Goal: Task Accomplishment & Management: Use online tool/utility

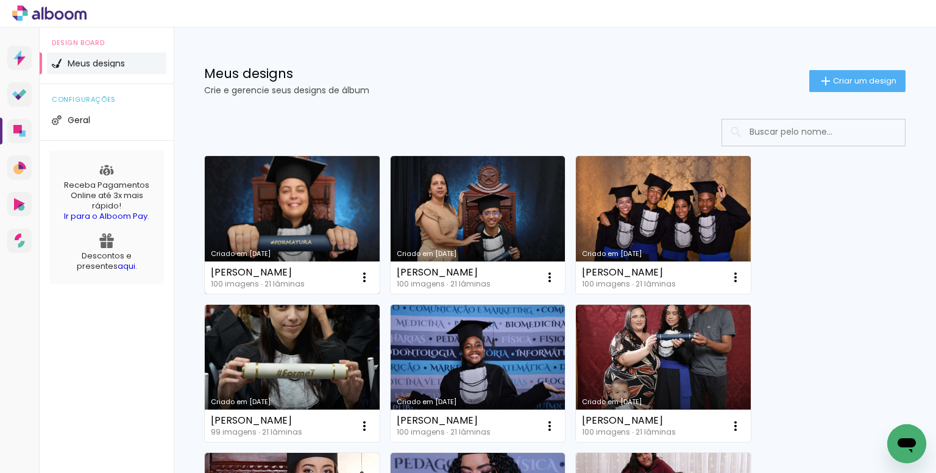
click at [304, 196] on link "Criado em [DATE]" at bounding box center [292, 225] width 175 height 138
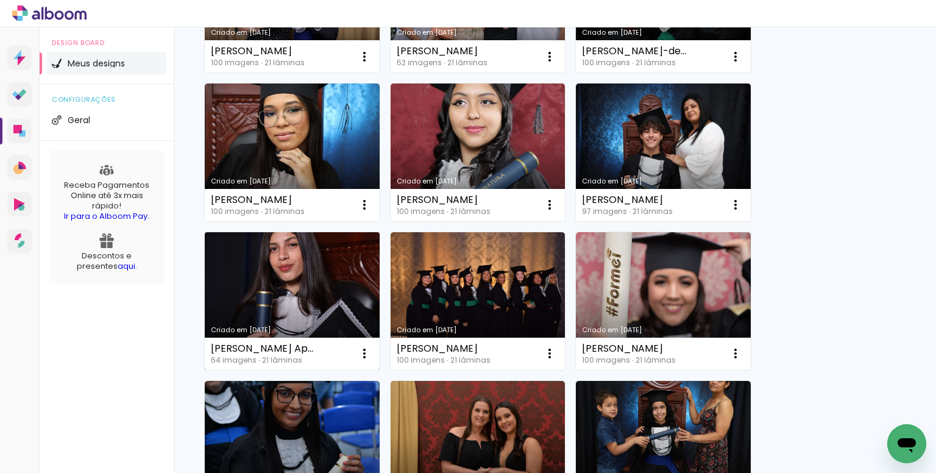
scroll to position [671, 0]
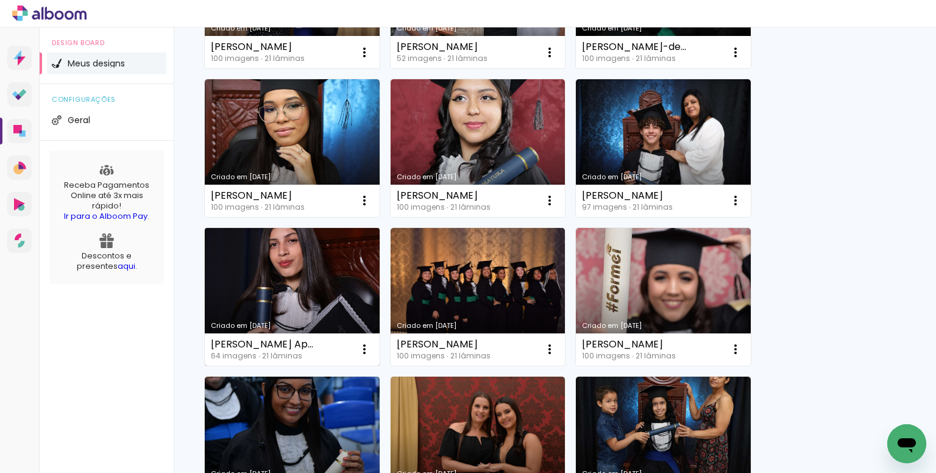
click at [301, 281] on link "Criado em [DATE]" at bounding box center [292, 297] width 175 height 138
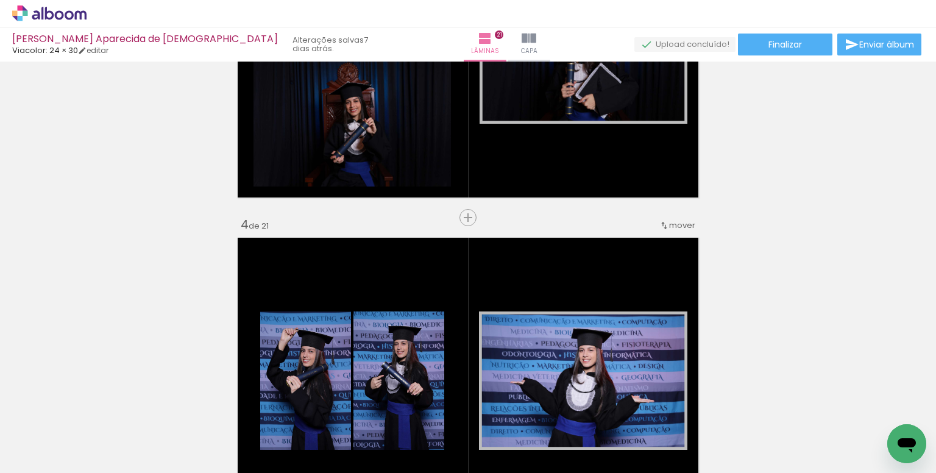
scroll to position [793, 0]
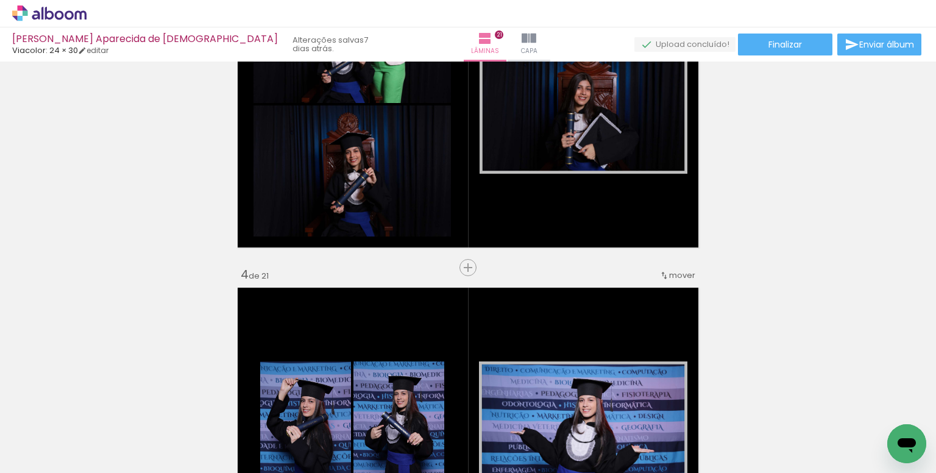
drag, startPoint x: 64, startPoint y: 435, endPoint x: 56, endPoint y: 434, distance: 7.9
click at [64, 434] on iron-icon at bounding box center [62, 437] width 10 height 10
click at [0, 0] on slot "Não utilizadas" at bounding box center [0, 0] width 0 height 0
type input "Não utilizadas"
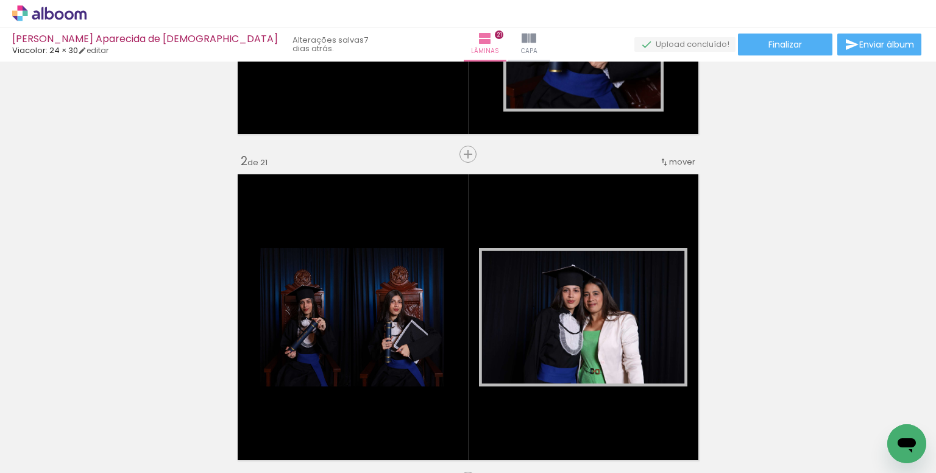
scroll to position [0, 0]
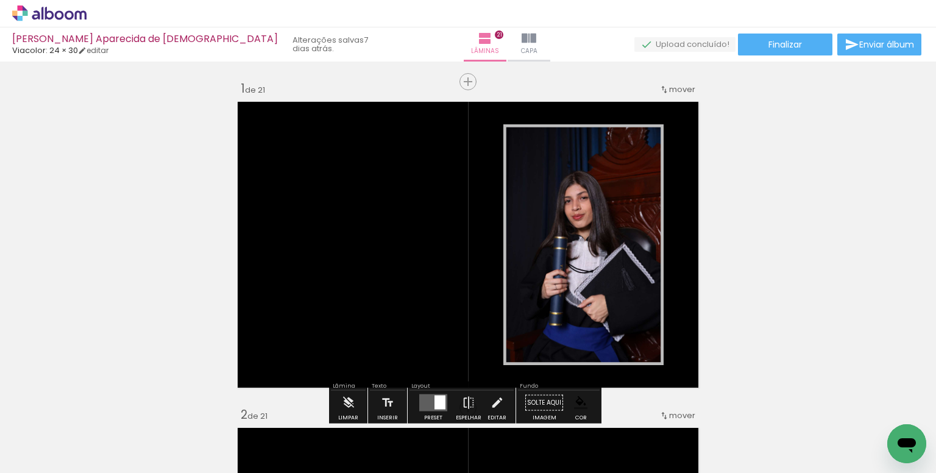
click at [54, 454] on div "Biblioteca 0 de 64 fotos Todas as fotos Não utilizadas Adicionar Fotos" at bounding box center [38, 435] width 76 height 60
click at [58, 460] on span "Adicionar Fotos" at bounding box center [43, 466] width 37 height 13
click at [0, 0] on input "file" at bounding box center [0, 0] width 0 height 0
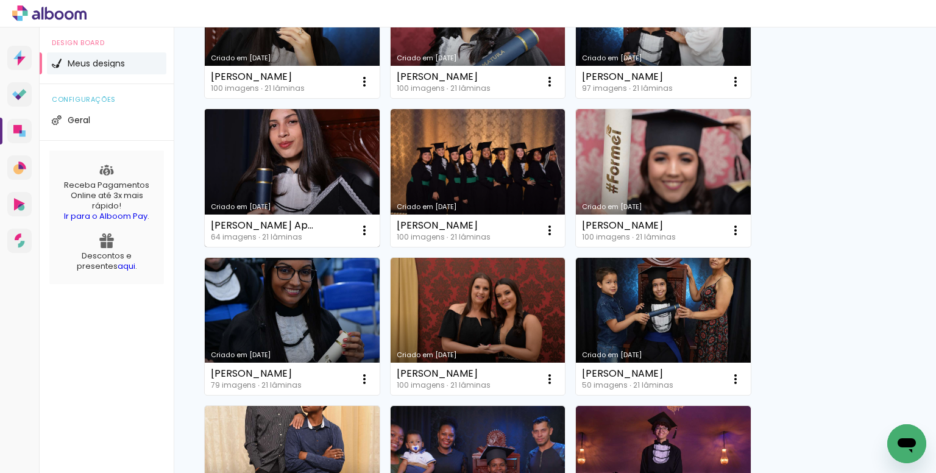
scroll to position [793, 0]
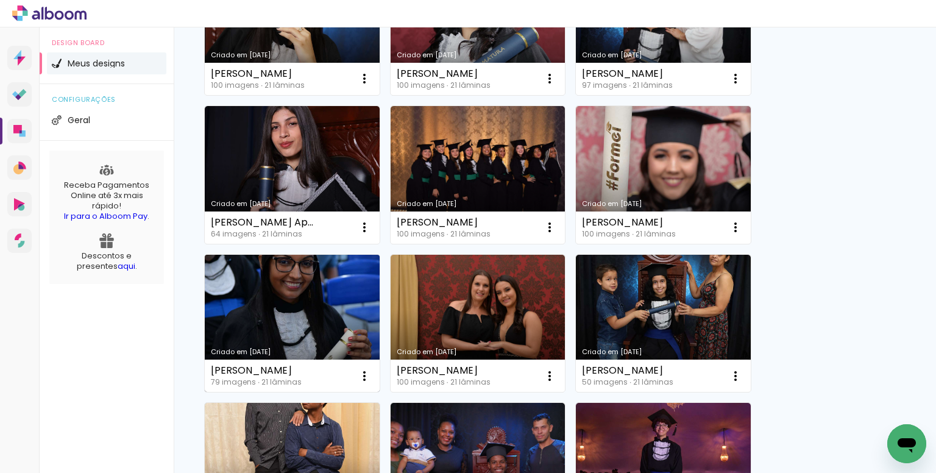
click at [315, 286] on link "Criado em [DATE]" at bounding box center [292, 324] width 175 height 138
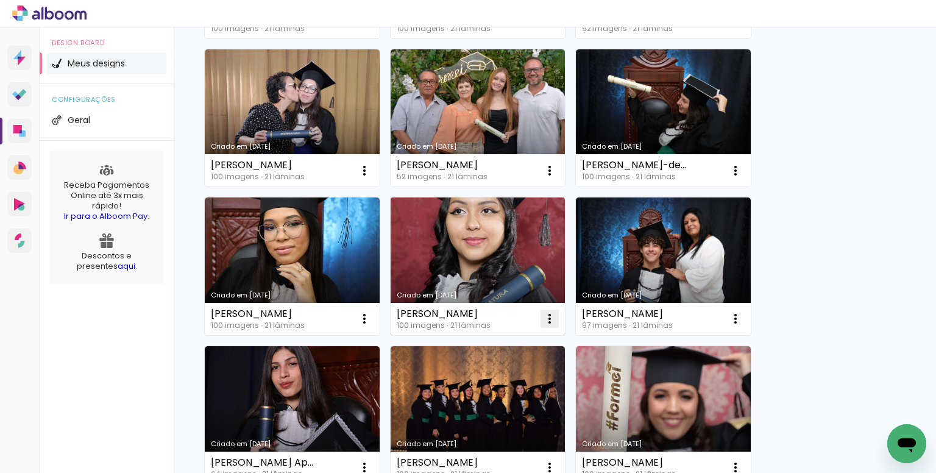
scroll to position [549, 0]
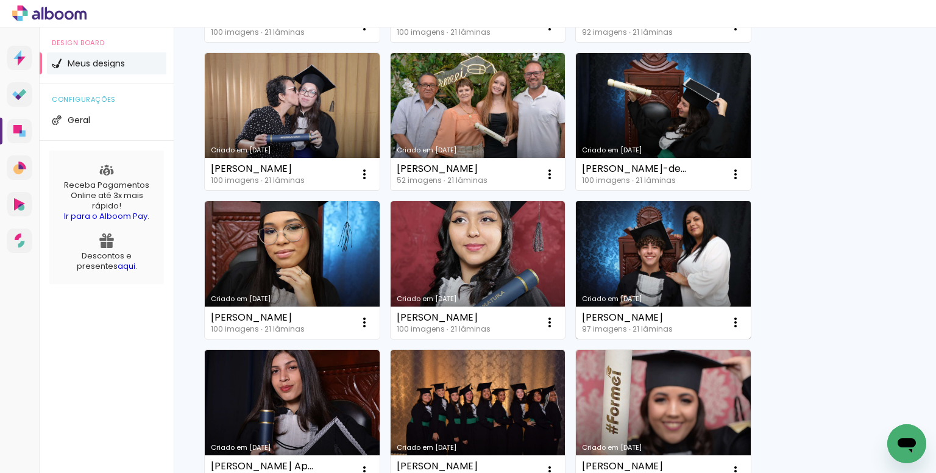
click at [677, 254] on link "Criado em [DATE]" at bounding box center [663, 270] width 175 height 138
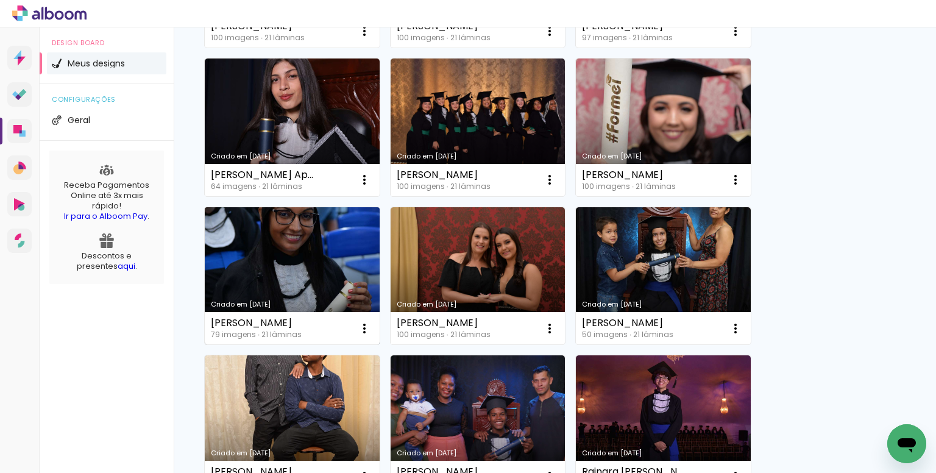
scroll to position [854, 0]
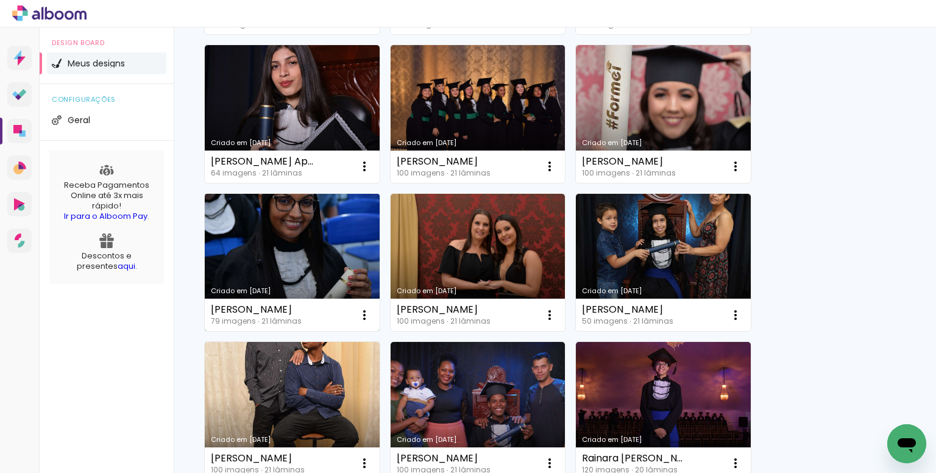
click at [302, 238] on link "Criado em [DATE]" at bounding box center [292, 263] width 175 height 138
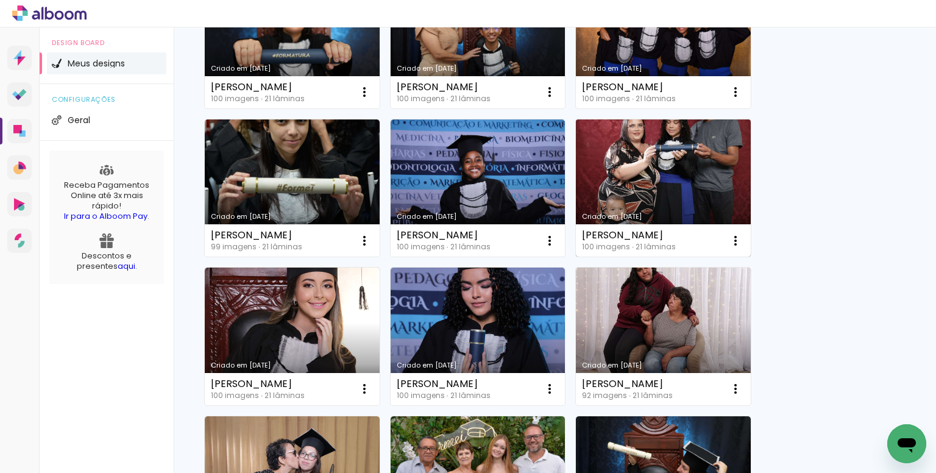
scroll to position [244, 0]
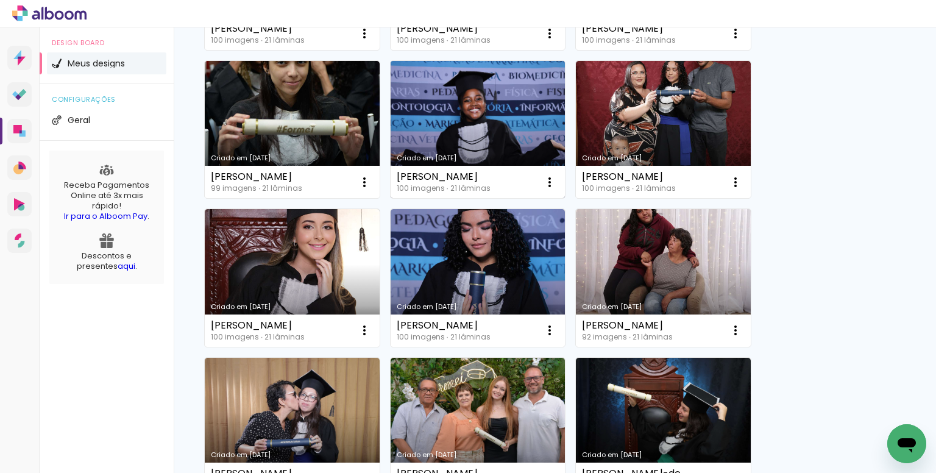
click at [479, 123] on link "Criado em [DATE]" at bounding box center [478, 130] width 175 height 138
